Goal: Task Accomplishment & Management: Use online tool/utility

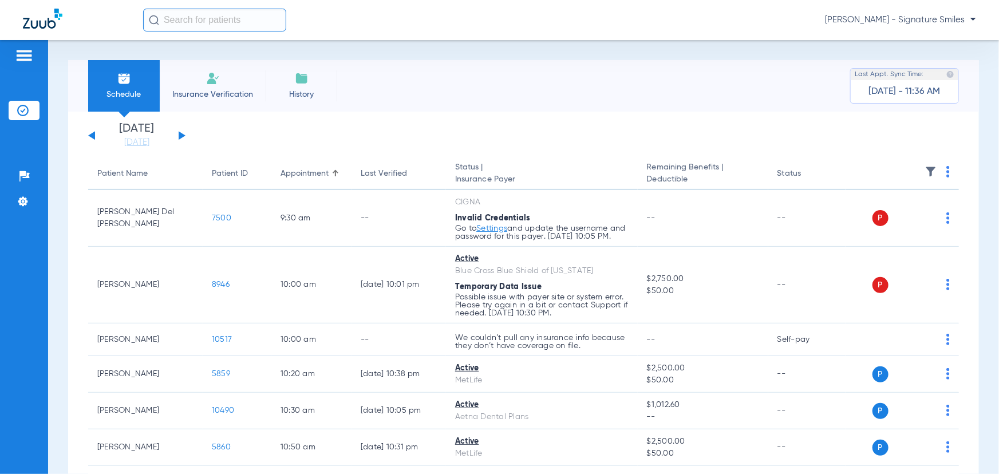
click at [225, 92] on span "Insurance Verification" at bounding box center [212, 94] width 89 height 11
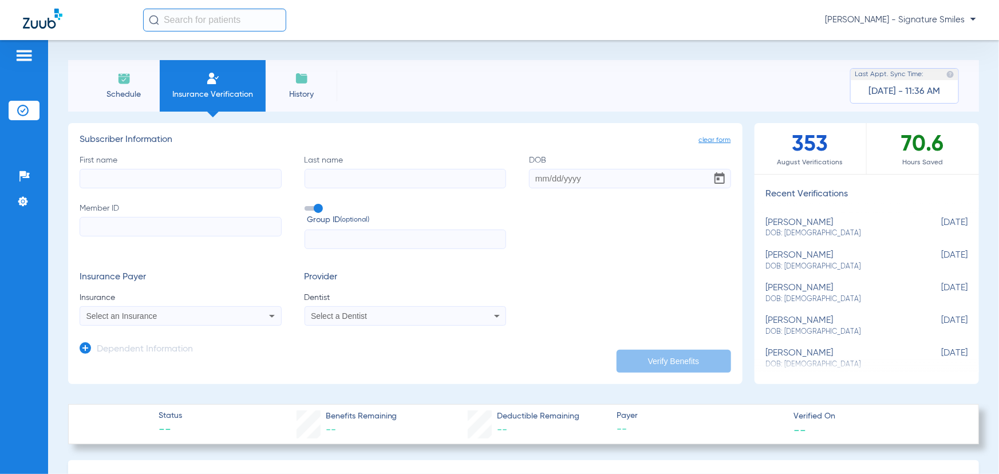
click at [298, 92] on span "History" at bounding box center [301, 94] width 54 height 11
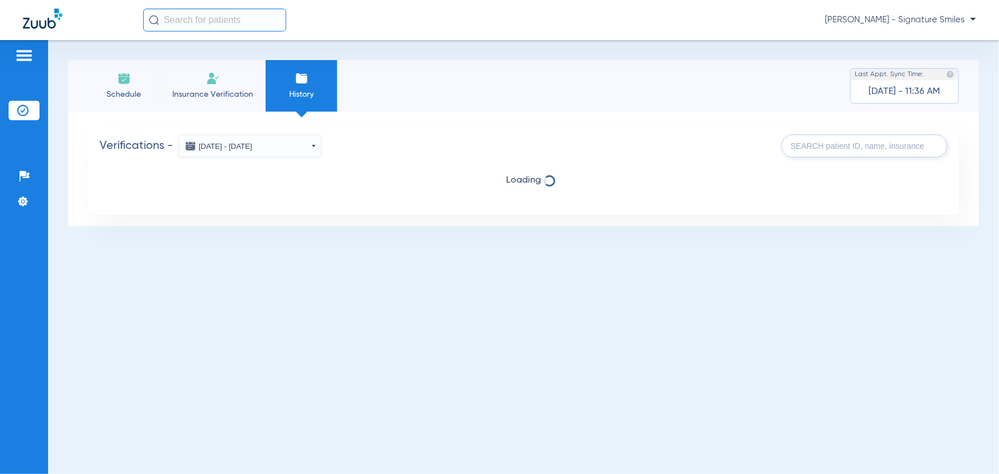
click at [299, 149] on button "[DATE] - [DATE]" at bounding box center [250, 146] width 143 height 23
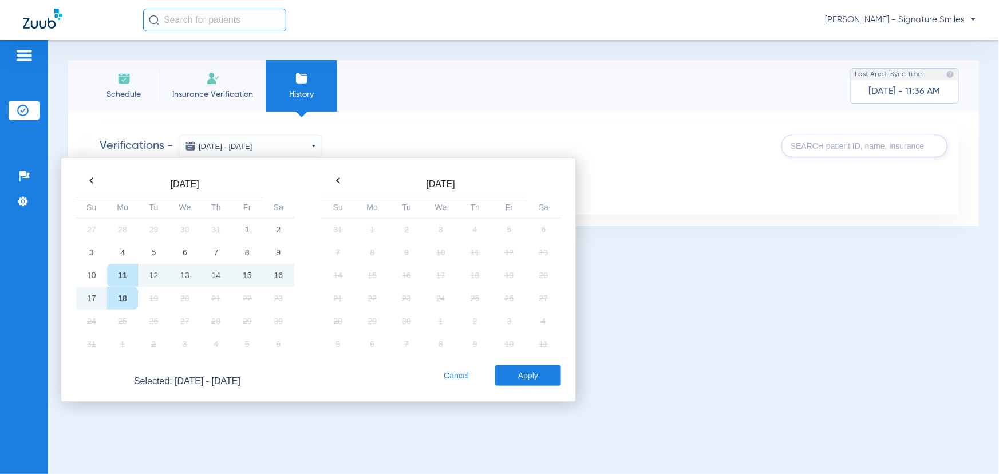
click at [121, 296] on td "18" at bounding box center [122, 298] width 31 height 23
click at [520, 372] on button "Apply" at bounding box center [528, 375] width 66 height 21
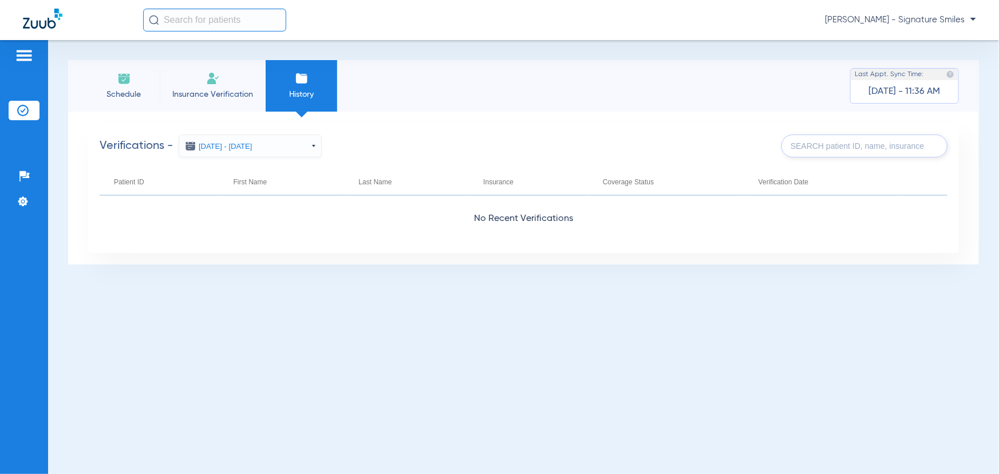
click at [128, 90] on span "Schedule" at bounding box center [124, 94] width 54 height 11
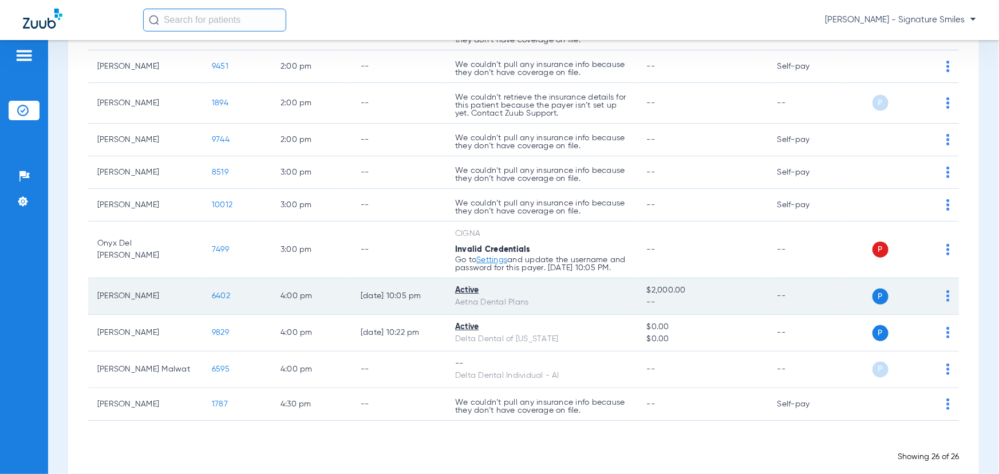
scroll to position [876, 0]
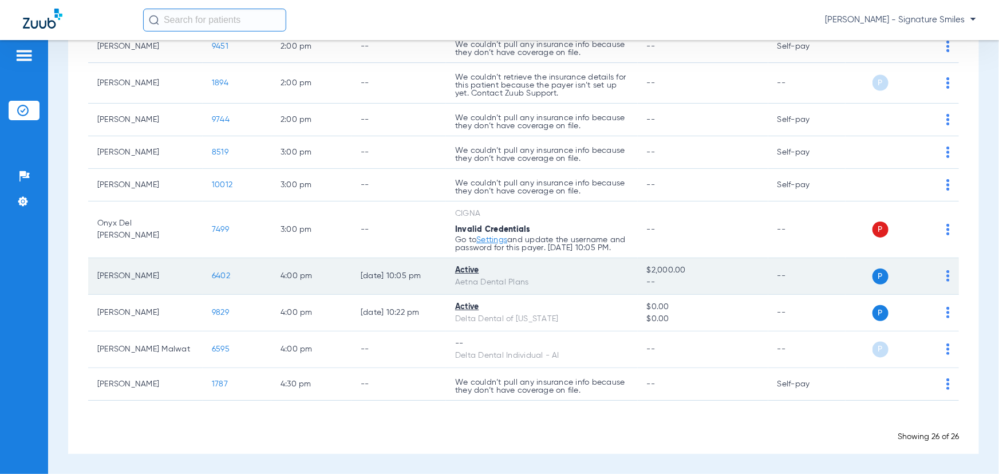
click at [469, 271] on div "Active" at bounding box center [542, 271] width 174 height 12
click at [468, 273] on div "Active" at bounding box center [542, 271] width 174 height 12
click at [218, 276] on span "6402" at bounding box center [221, 276] width 18 height 8
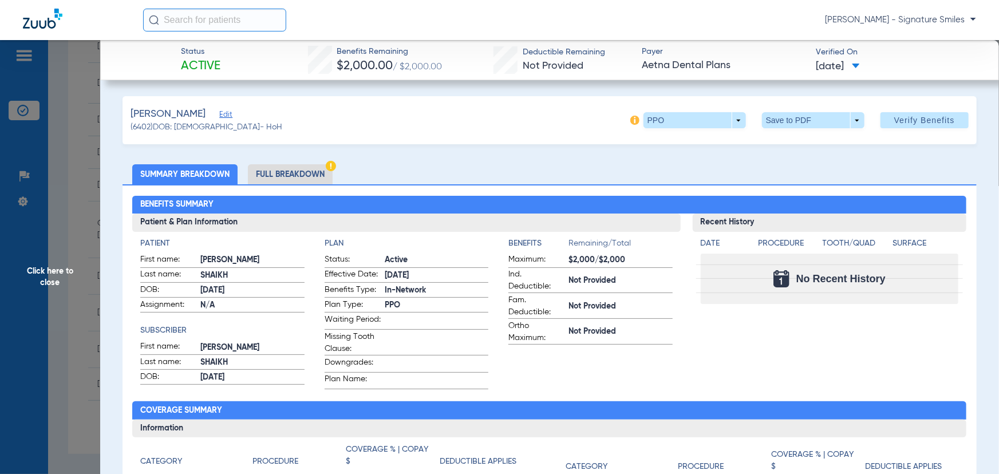
click at [266, 169] on li "Full Breakdown" at bounding box center [290, 174] width 85 height 20
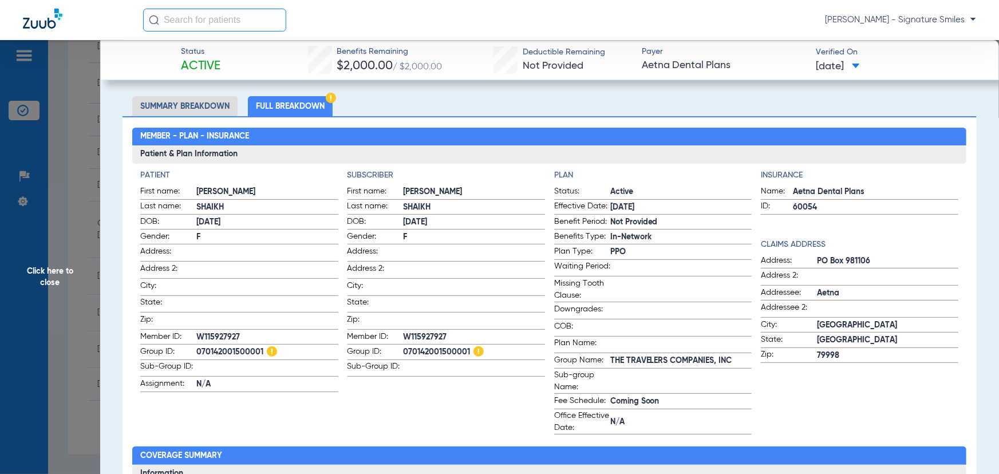
scroll to position [0, 0]
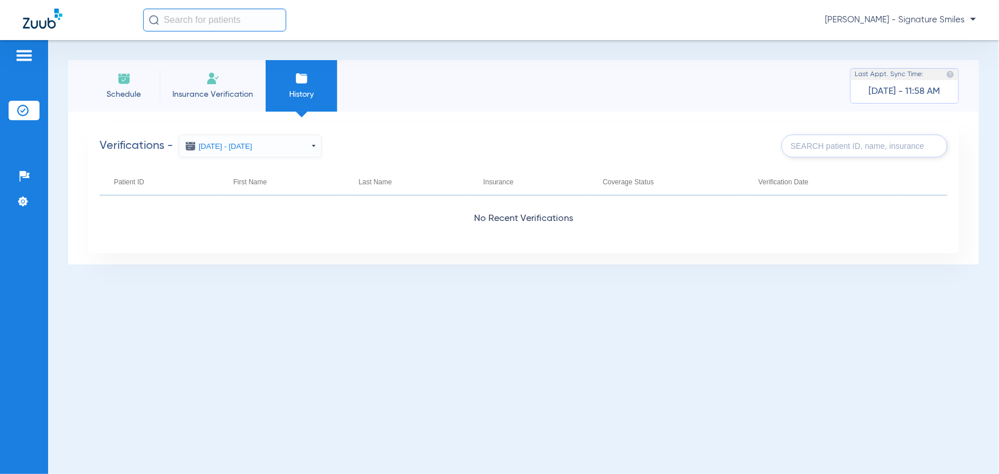
click at [121, 80] on img at bounding box center [124, 79] width 14 height 14
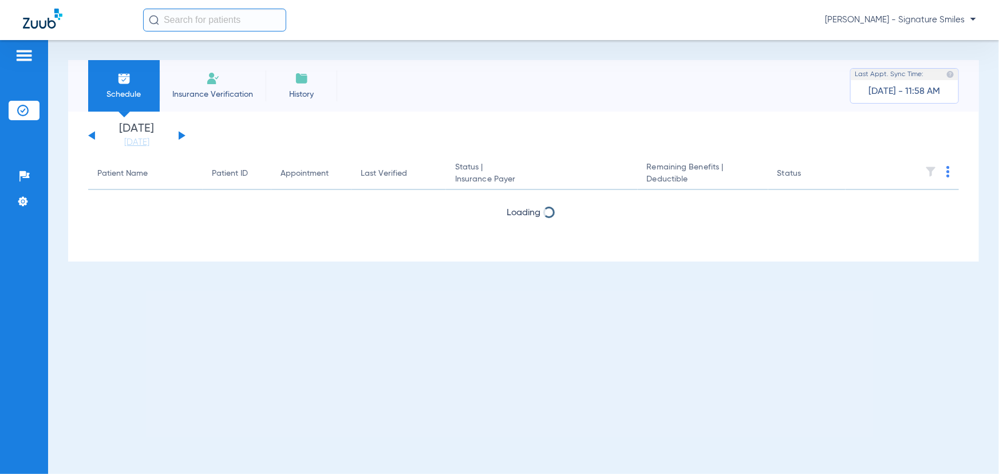
click at [179, 137] on button at bounding box center [182, 135] width 7 height 9
